Goal: Information Seeking & Learning: Learn about a topic

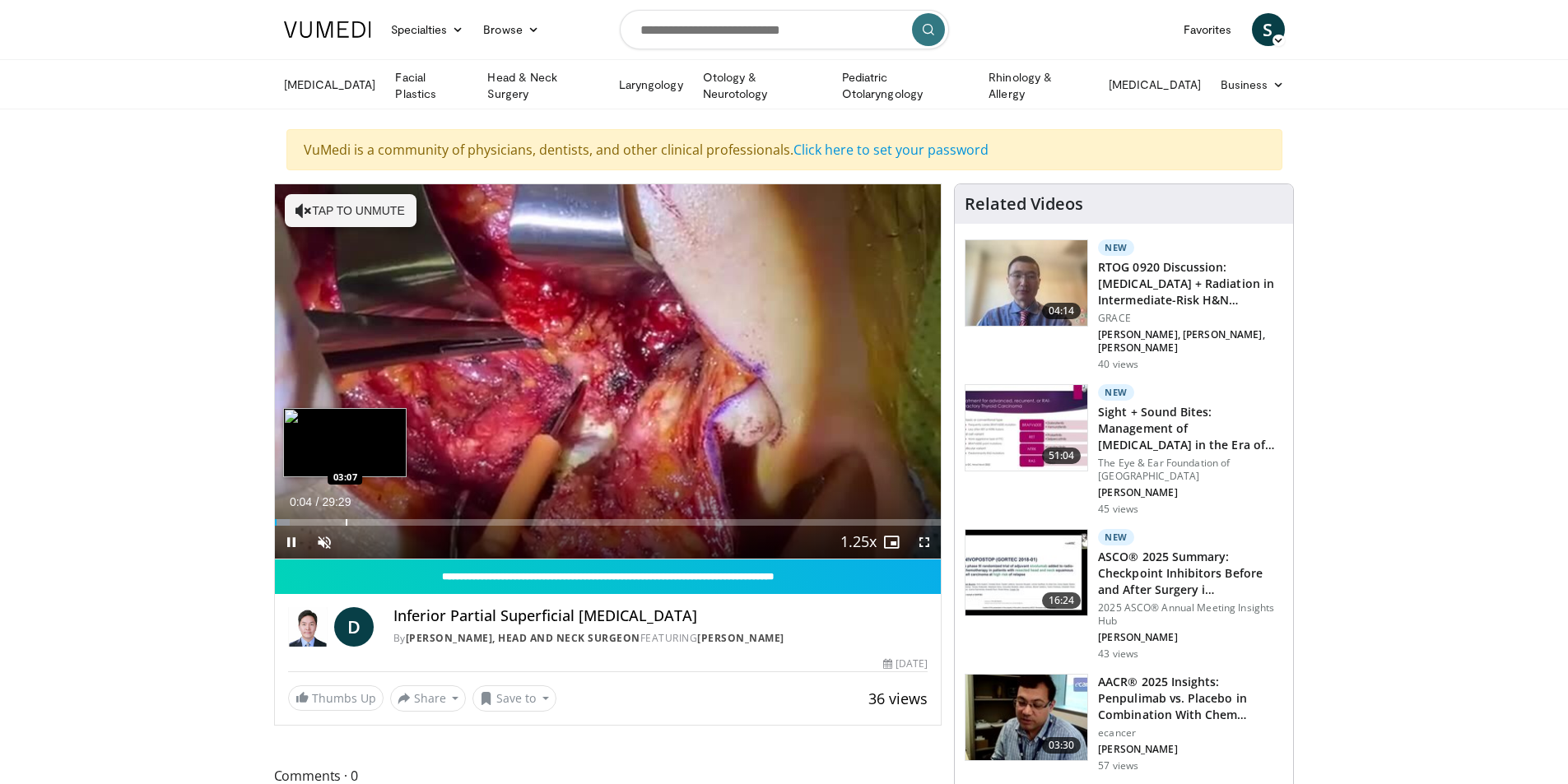
click at [344, 519] on div "Loaded : 2.25% 00:04 03:07" at bounding box center [609, 522] width 667 height 6
click at [409, 520] on div "Progress Bar" at bounding box center [410, 522] width 2 height 6
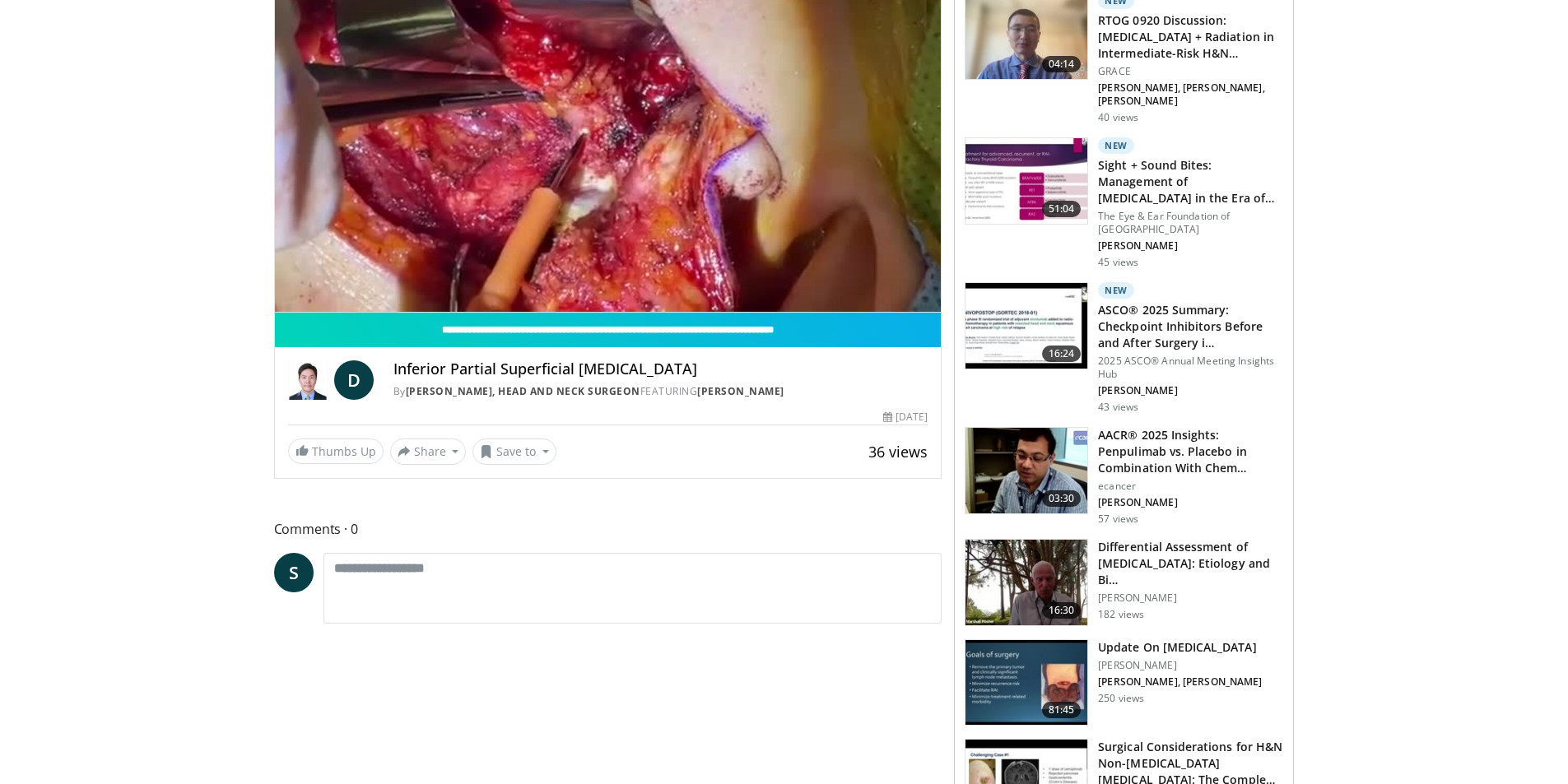
scroll to position [82, 0]
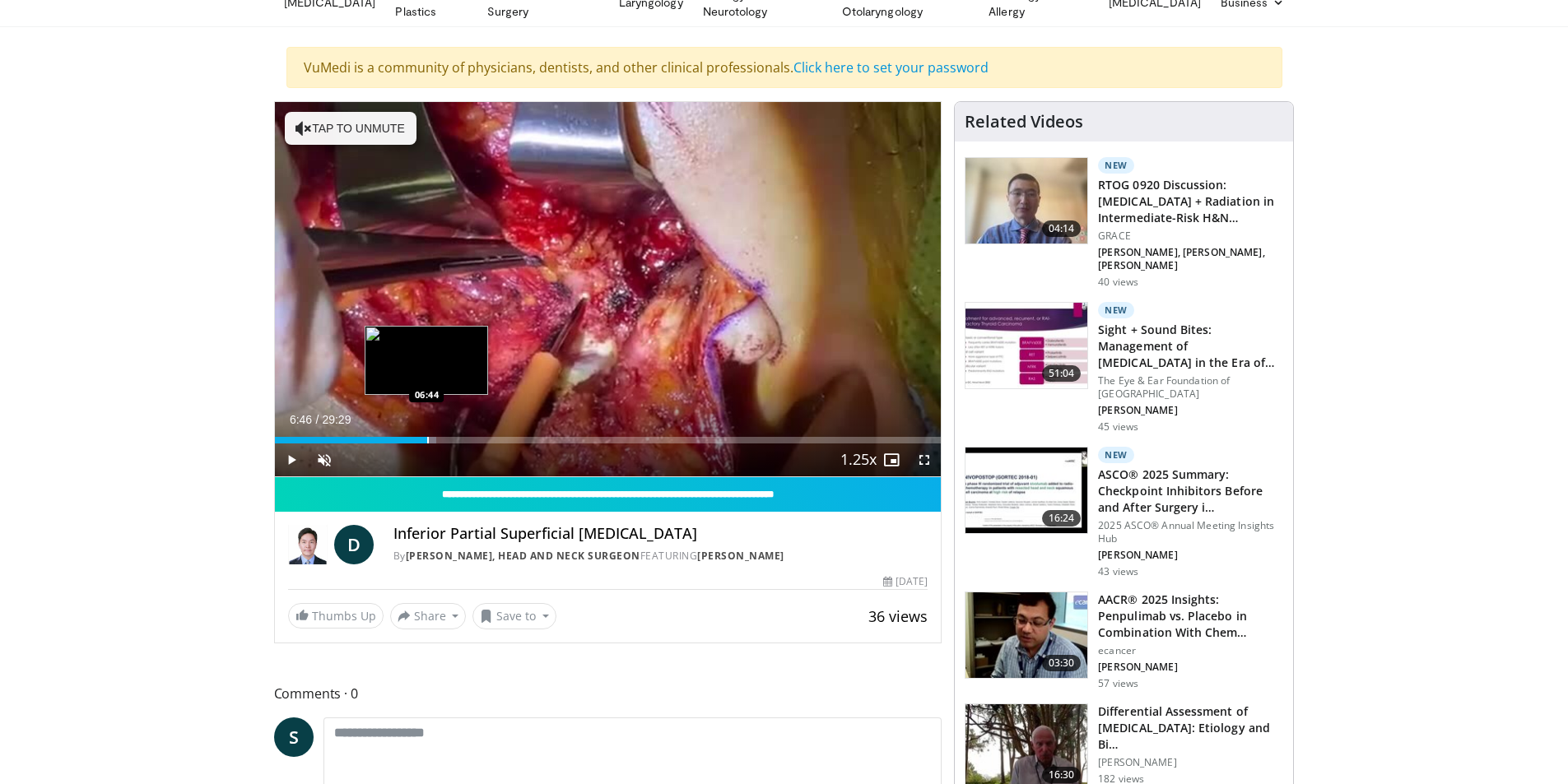
click at [427, 438] on div "Progress Bar" at bounding box center [428, 440] width 2 height 6
drag, startPoint x: 442, startPoint y: 436, endPoint x: 450, endPoint y: 437, distance: 8.1
click at [450, 437] on div "Progress Bar" at bounding box center [451, 440] width 2 height 6
